Goal: Navigation & Orientation: Find specific page/section

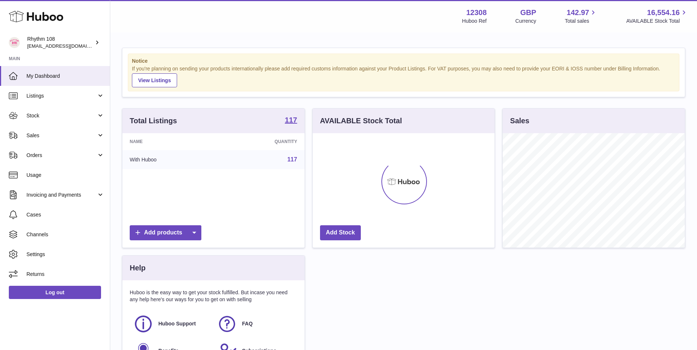
scroll to position [115, 182]
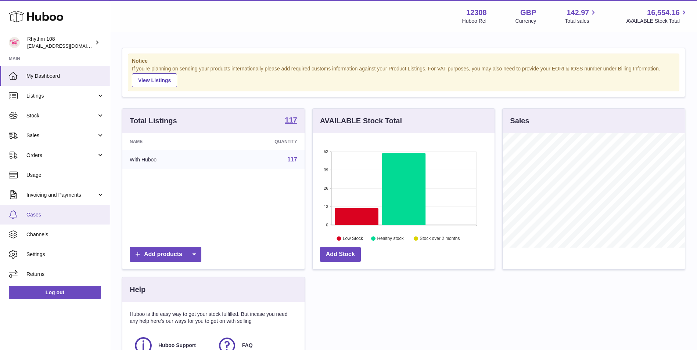
click at [88, 219] on link "Cases" at bounding box center [55, 215] width 110 height 20
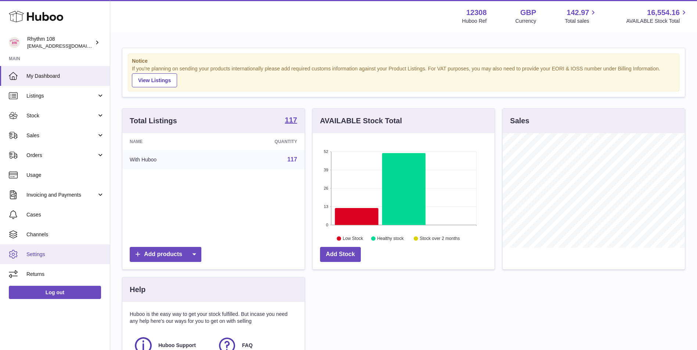
click at [35, 256] on span "Settings" at bounding box center [65, 254] width 78 height 7
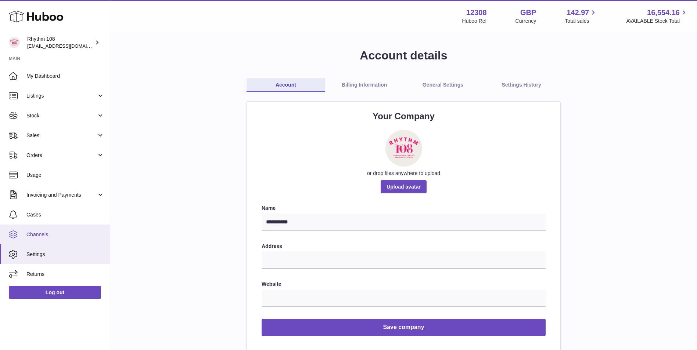
click at [68, 228] on link "Channels" at bounding box center [55, 235] width 110 height 20
